Goal: Information Seeking & Learning: Check status

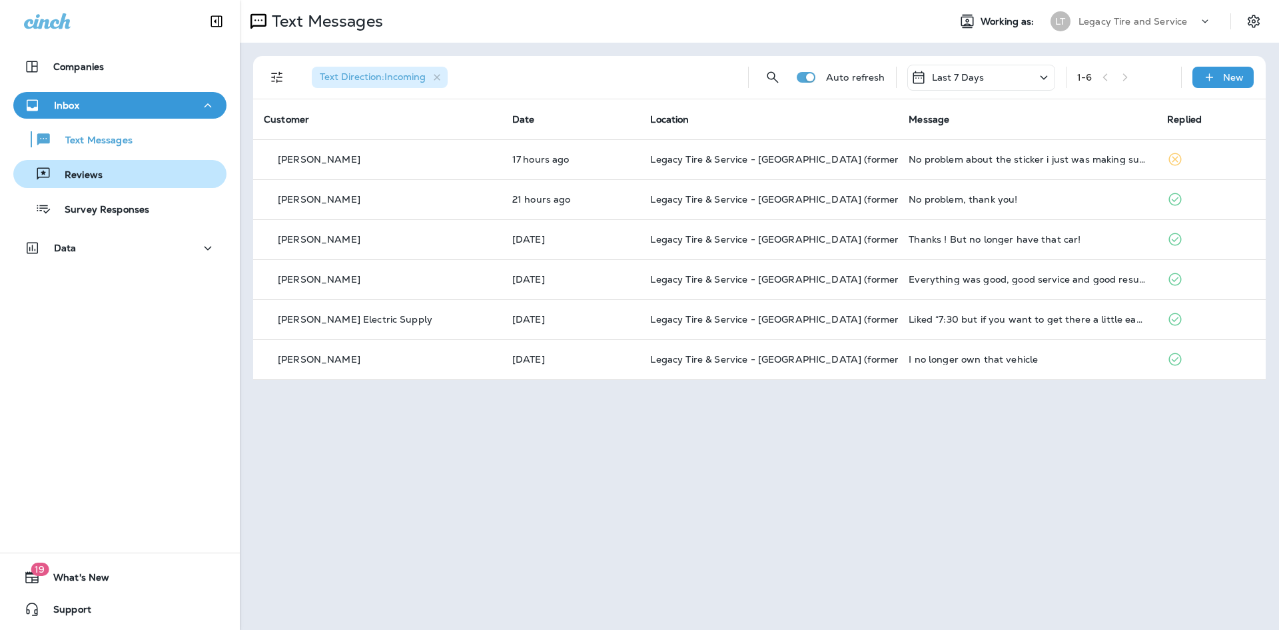
click at [103, 169] on div "Reviews" at bounding box center [120, 174] width 203 height 20
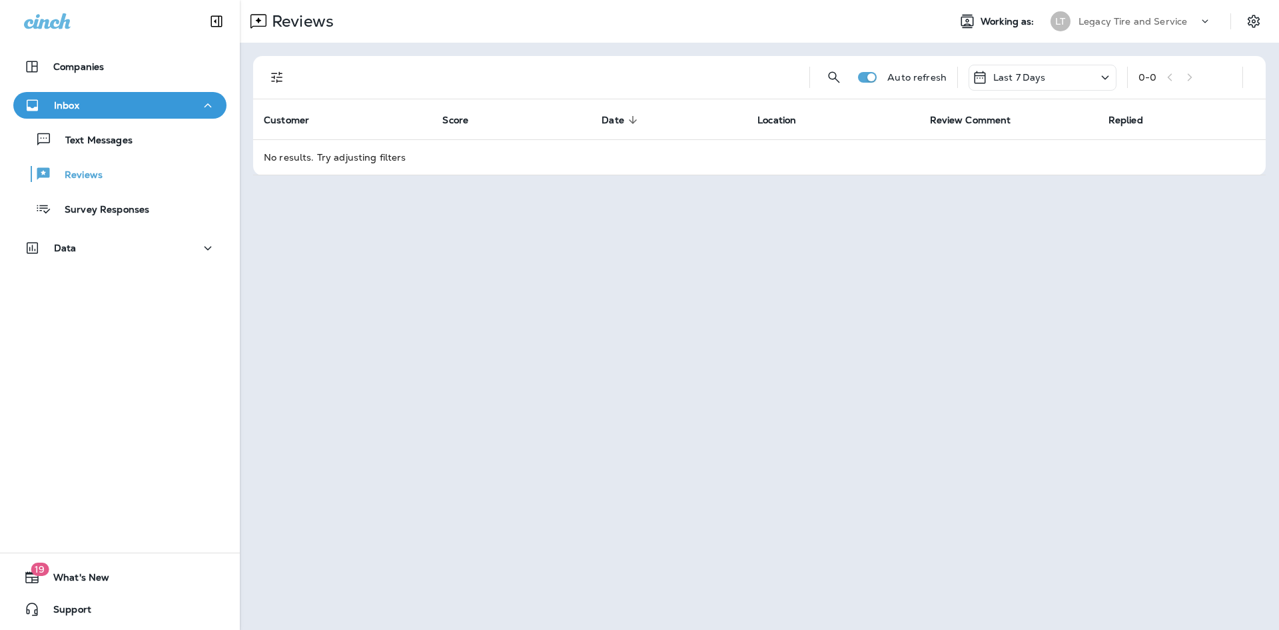
click at [1113, 77] on div "Last 7 Days" at bounding box center [1043, 78] width 148 height 26
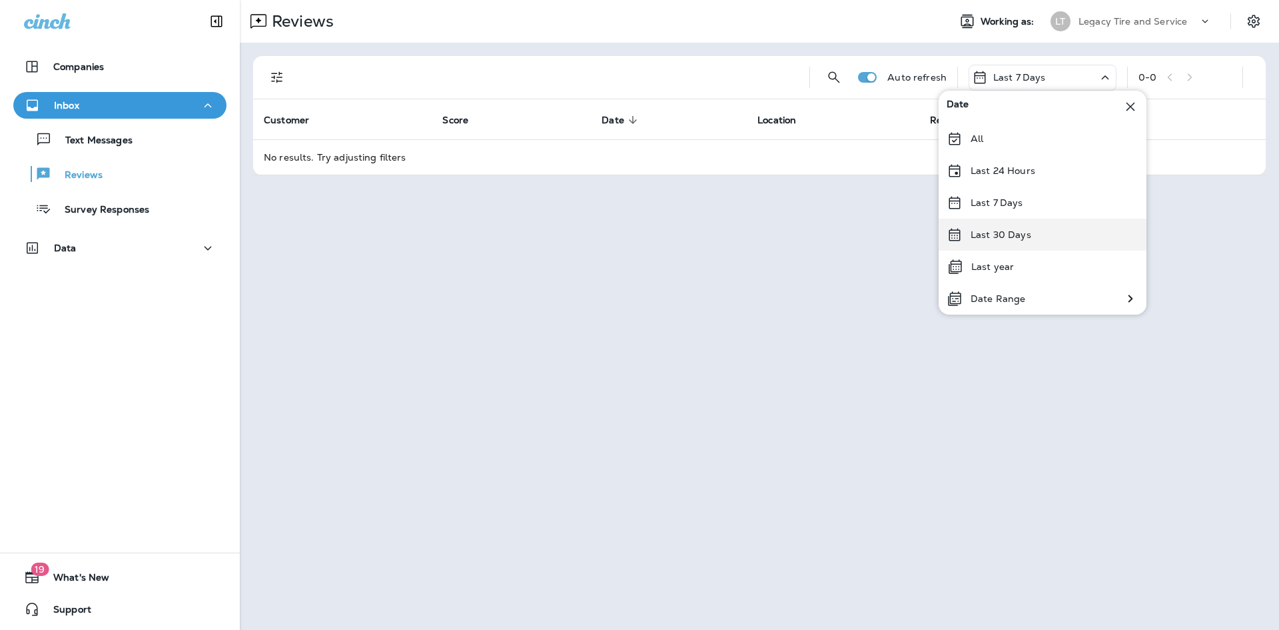
click at [1016, 229] on p "Last 30 Days" at bounding box center [1001, 234] width 61 height 11
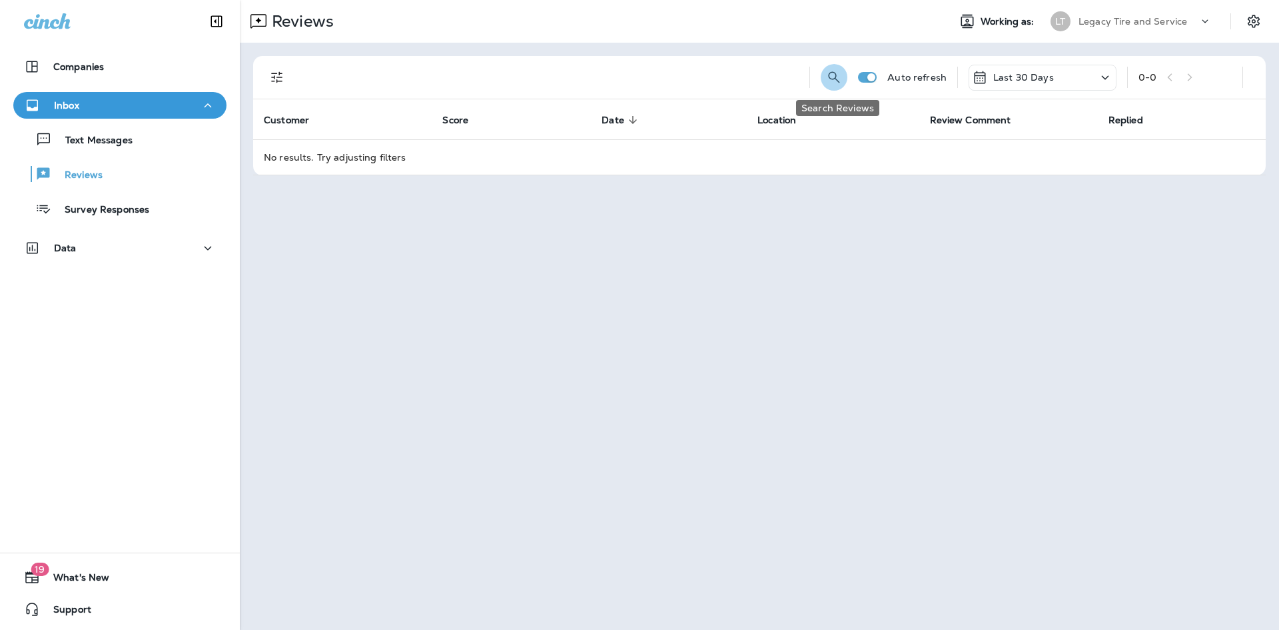
click at [836, 75] on icon "Search Reviews" at bounding box center [834, 77] width 16 height 16
click at [281, 82] on icon "Filters" at bounding box center [277, 77] width 16 height 16
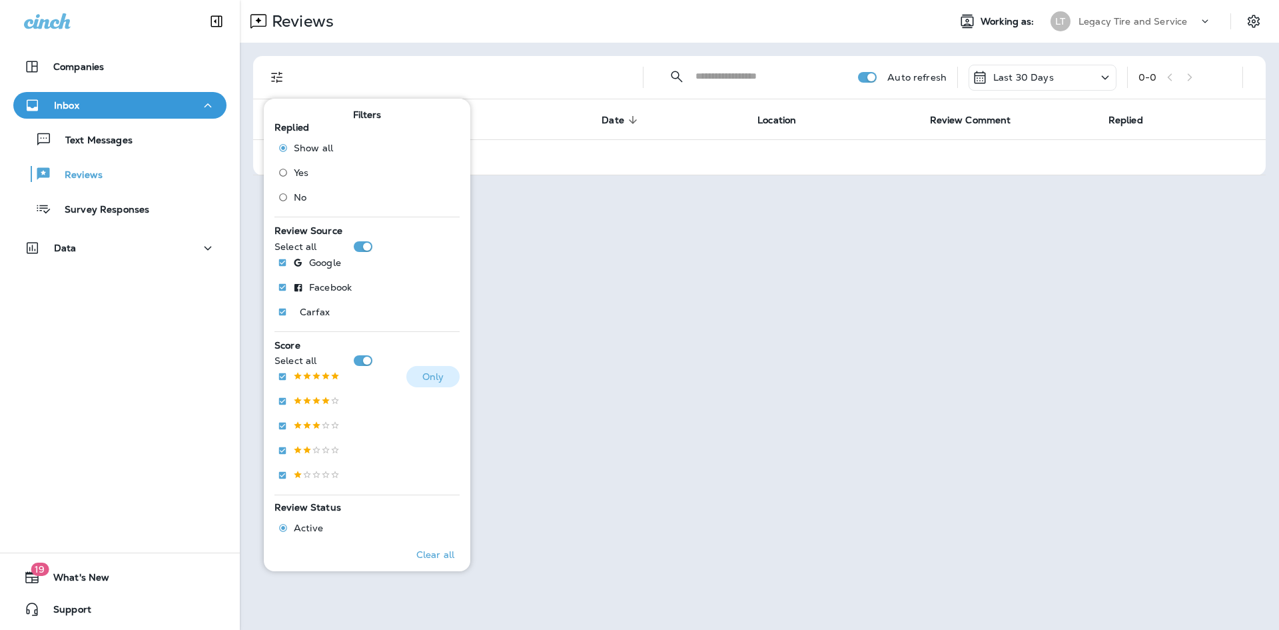
scroll to position [253, 0]
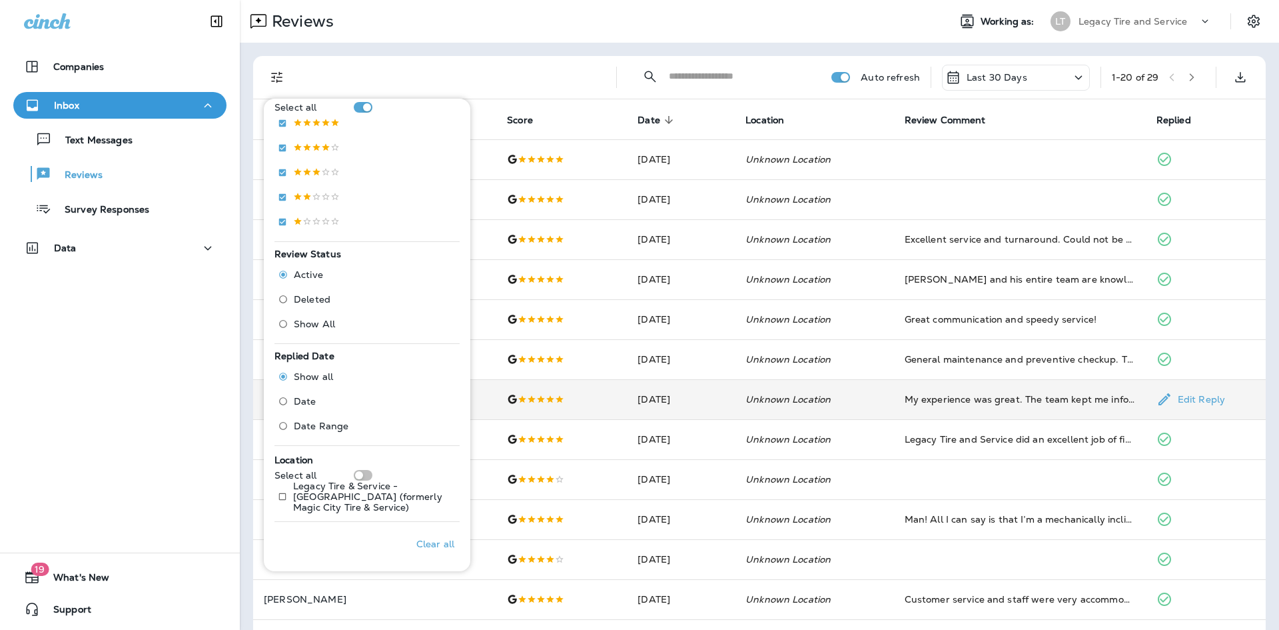
click at [627, 402] on td "[DATE]" at bounding box center [681, 399] width 108 height 40
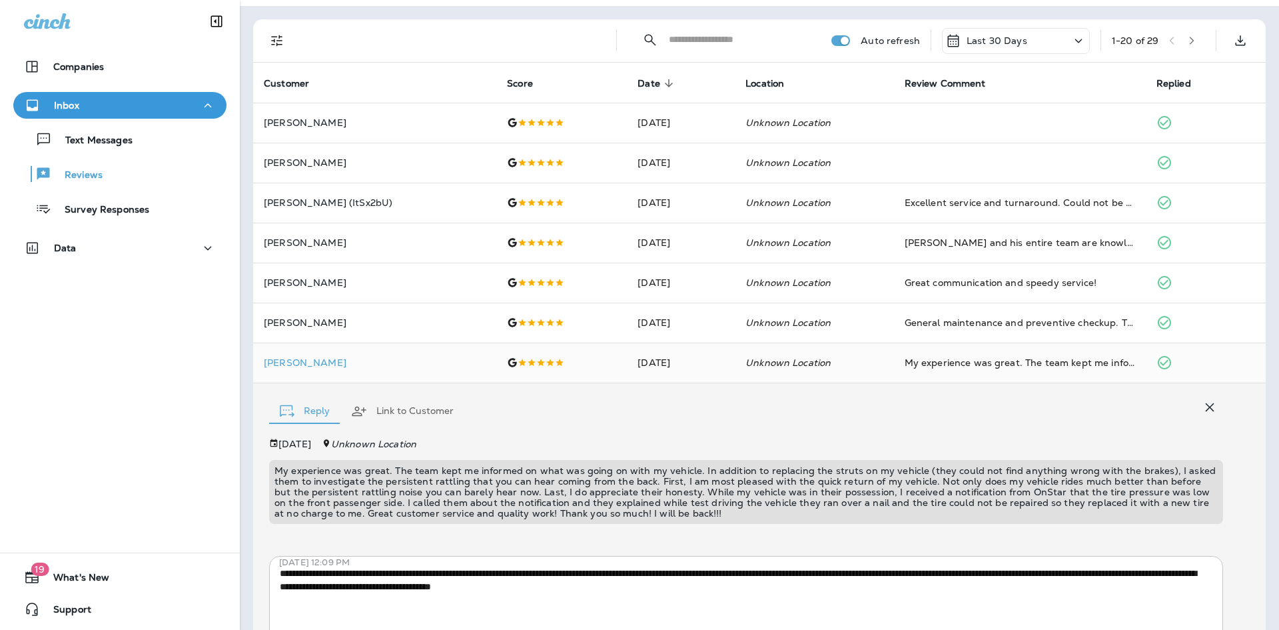
scroll to position [0, 0]
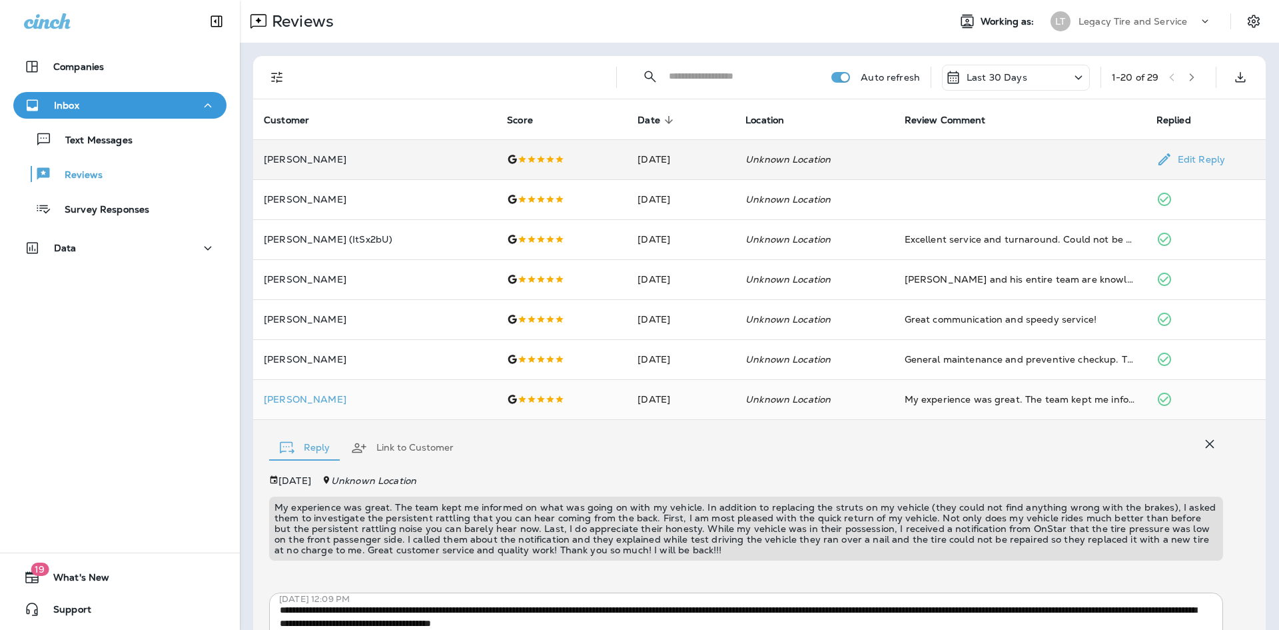
click at [496, 166] on td at bounding box center [561, 159] width 131 height 40
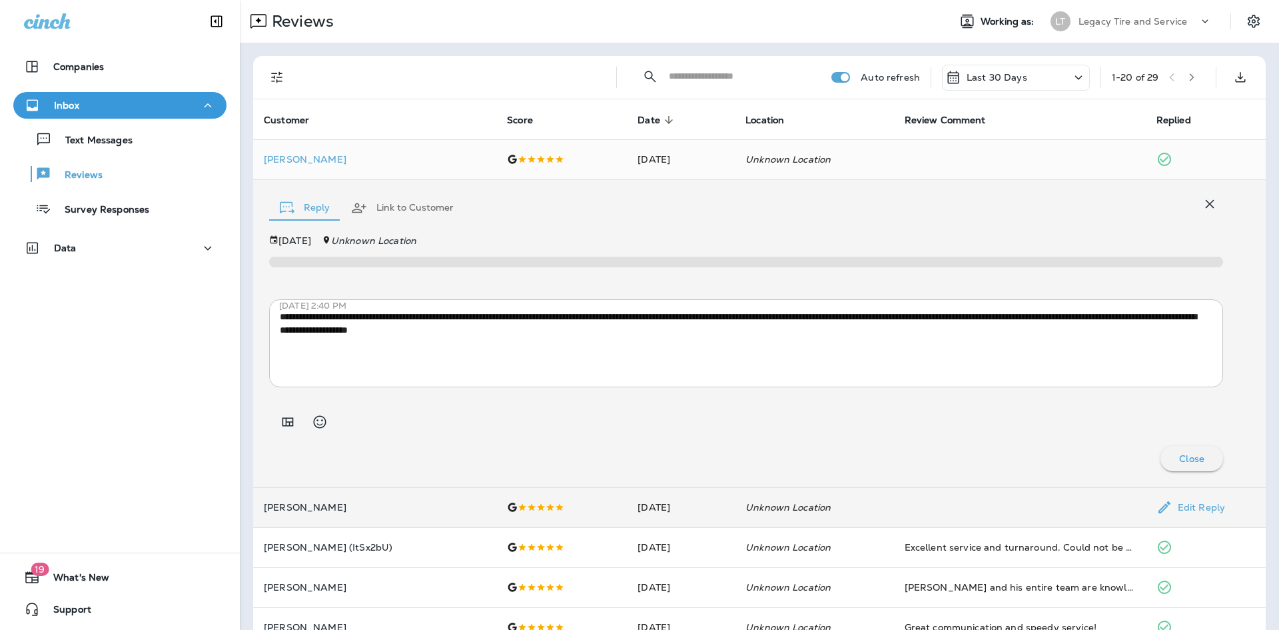
click at [375, 513] on td "[PERSON_NAME]" at bounding box center [374, 507] width 243 height 40
